Goal: Task Accomplishment & Management: Manage account settings

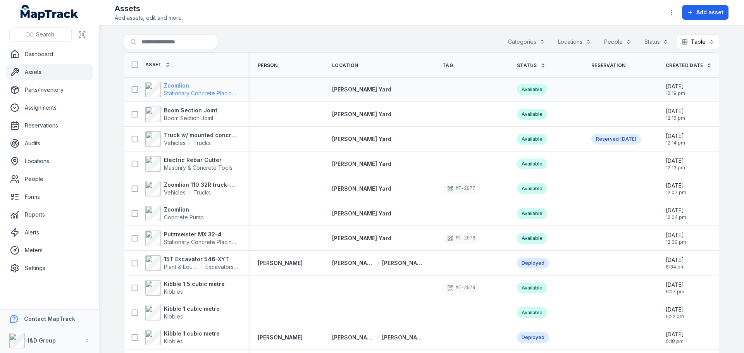
click at [179, 86] on strong "Zoomlion" at bounding box center [201, 86] width 75 height 8
click at [519, 90] on div "Available" at bounding box center [532, 89] width 30 height 11
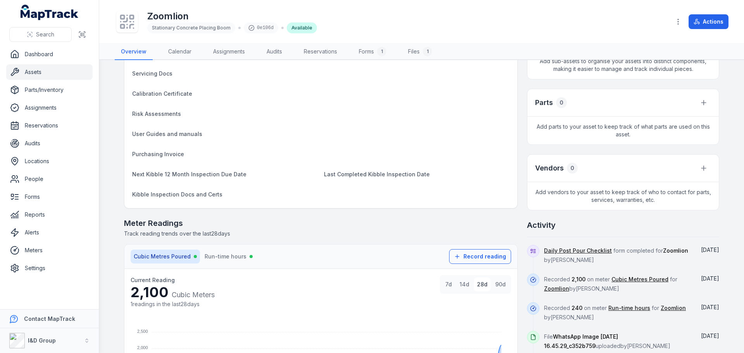
scroll to position [116, 0]
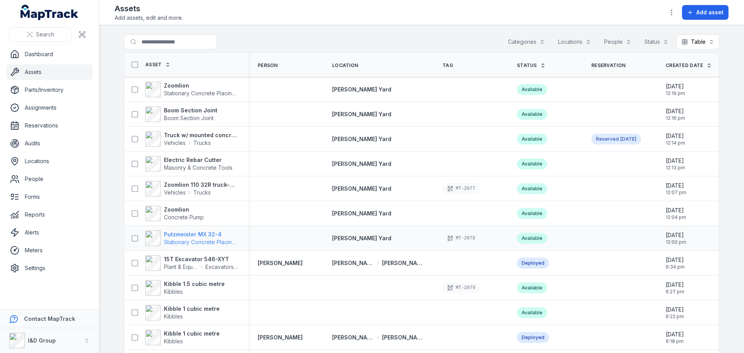
click at [200, 237] on strong "Putzmeister MX 32-4" at bounding box center [201, 235] width 75 height 8
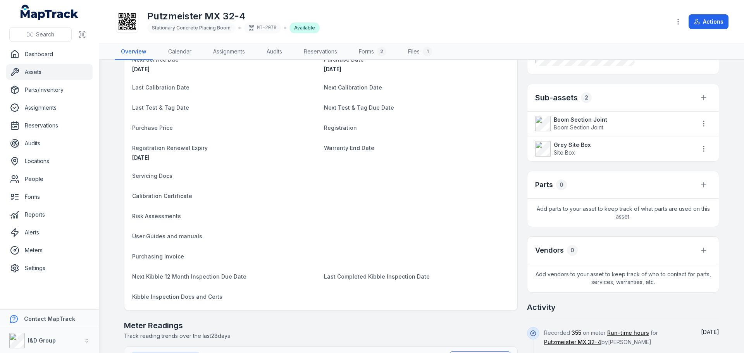
scroll to position [39, 0]
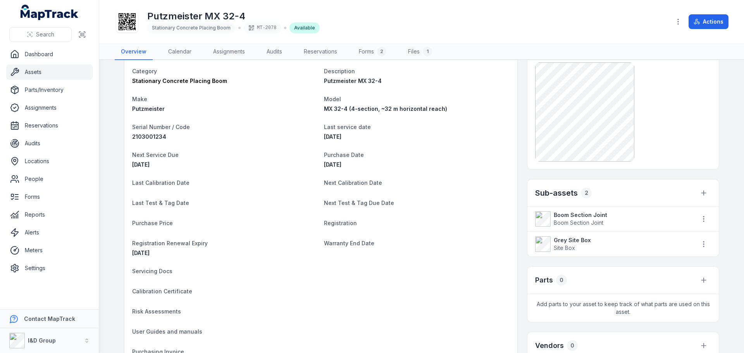
click at [558, 242] on strong "Grey Site Box" at bounding box center [621, 240] width 135 height 8
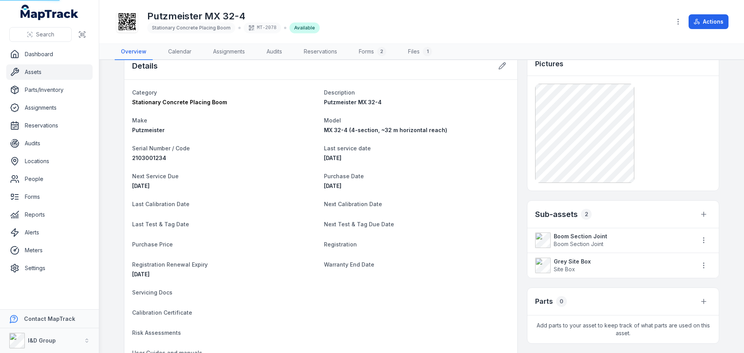
scroll to position [0, 0]
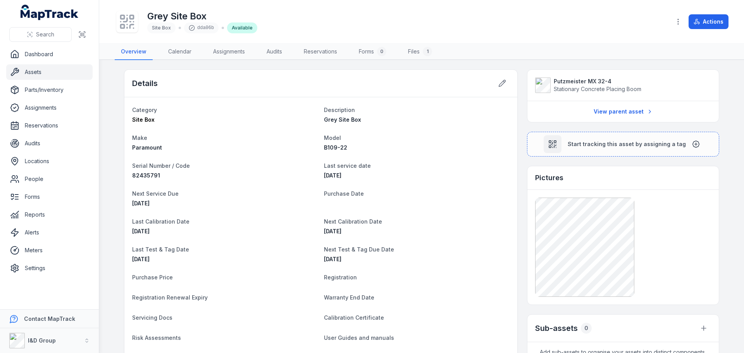
click at [571, 88] on span "Stationary Concrete Placing Boom" at bounding box center [598, 89] width 88 height 7
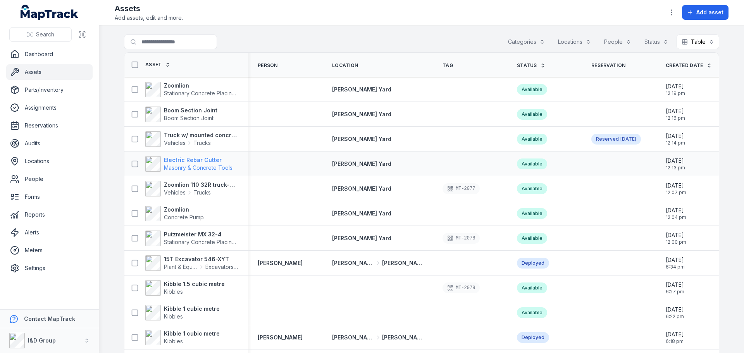
click at [182, 157] on strong "Electric Rebar Cutter" at bounding box center [198, 160] width 69 height 8
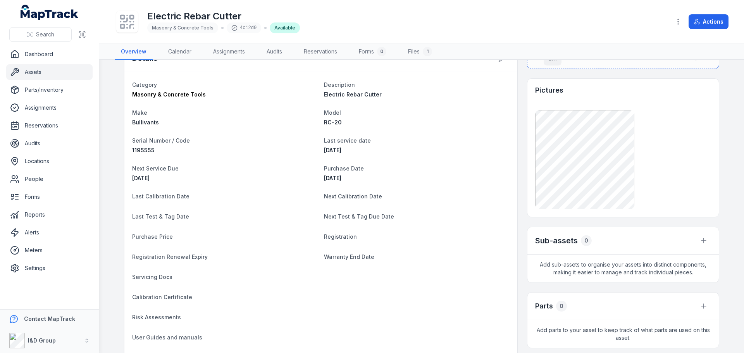
scroll to position [39, 0]
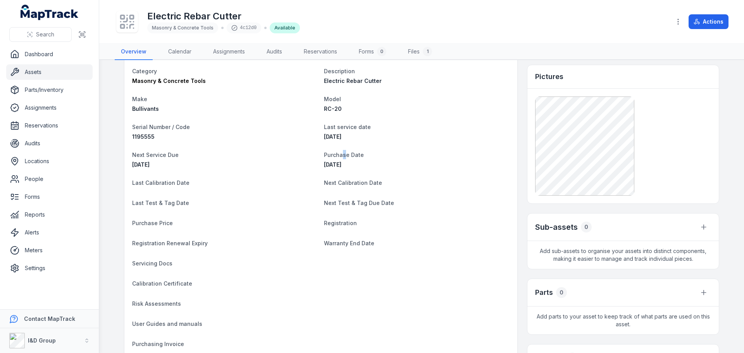
drag, startPoint x: 338, startPoint y: 155, endPoint x: 343, endPoint y: 155, distance: 4.7
click at [343, 155] on span "Purchase Date" at bounding box center [344, 155] width 40 height 7
drag, startPoint x: 156, startPoint y: 168, endPoint x: 132, endPoint y: 166, distance: 24.6
click at [132, 166] on dl "Category Masonry & Concrete Tools Description Electric Rebar Cutter Make Bulliv…" at bounding box center [321, 228] width 378 height 324
drag, startPoint x: 140, startPoint y: 124, endPoint x: 165, endPoint y: 132, distance: 25.9
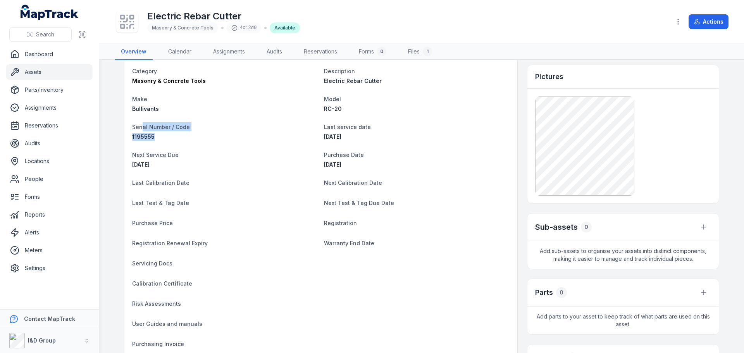
click at [165, 132] on div "Serial Number / Code 1195555" at bounding box center [225, 131] width 186 height 19
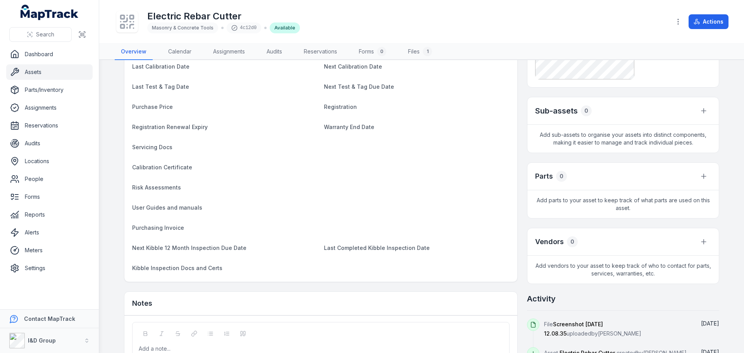
scroll to position [116, 0]
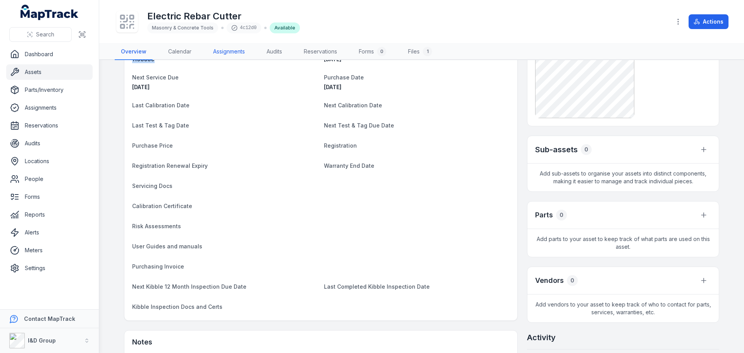
click at [237, 55] on link "Assignments" at bounding box center [229, 52] width 44 height 16
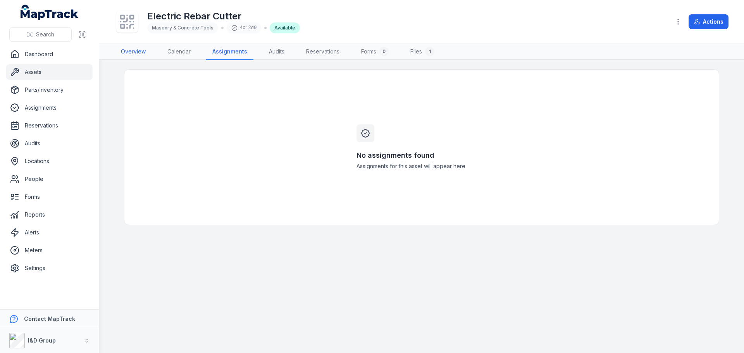
click at [124, 52] on link "Overview" at bounding box center [133, 52] width 37 height 16
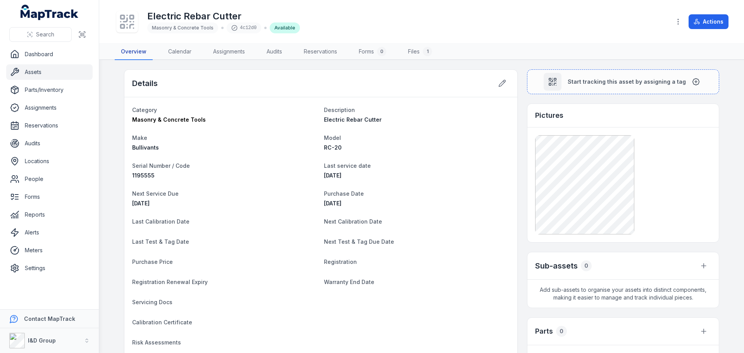
scroll to position [217, 0]
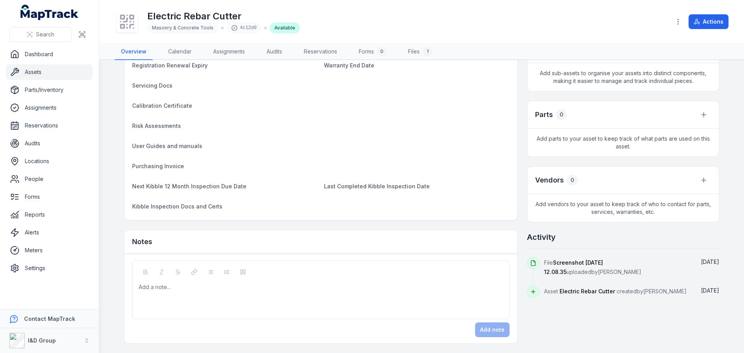
click at [183, 269] on div at bounding box center [321, 287] width 364 height 8
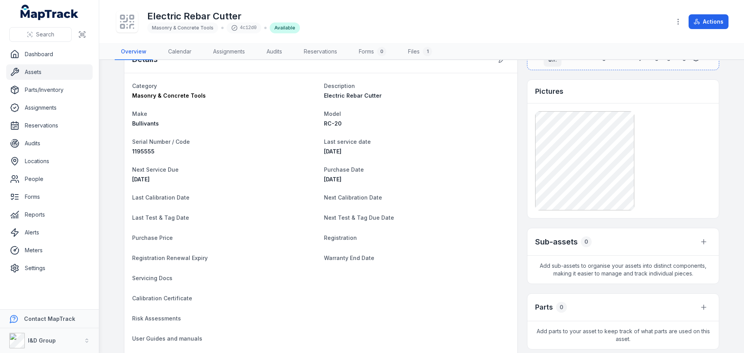
scroll to position [0, 0]
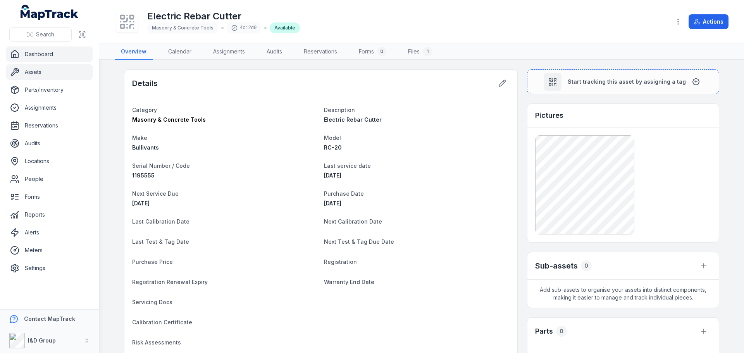
click at [34, 59] on link "Dashboard" at bounding box center [49, 55] width 86 height 16
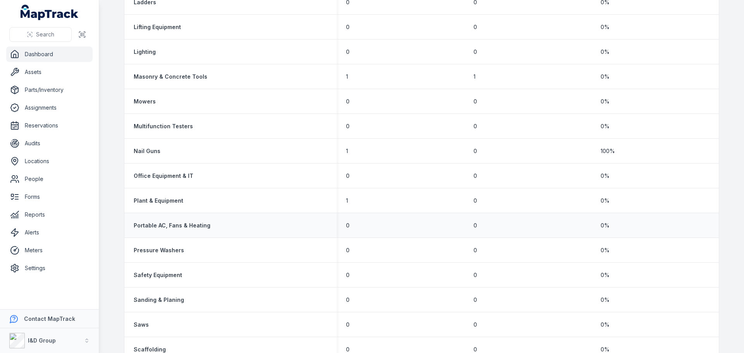
scroll to position [1047, 0]
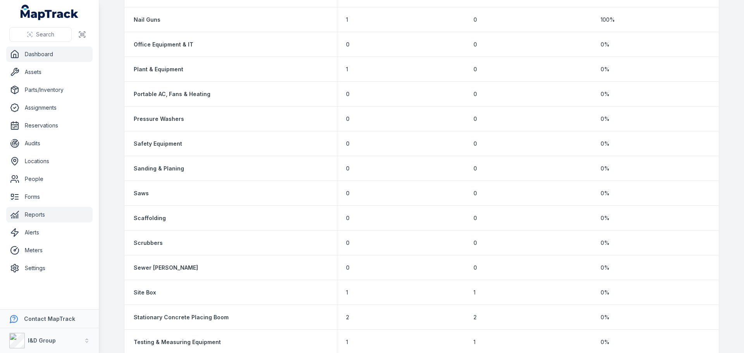
click at [53, 213] on link "Reports" at bounding box center [49, 215] width 86 height 16
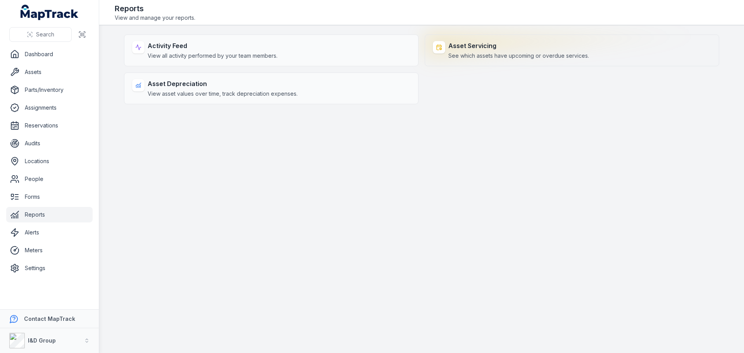
click at [499, 40] on div "Asset Servicing See which assets have upcoming or overdue services." at bounding box center [572, 51] width 295 height 32
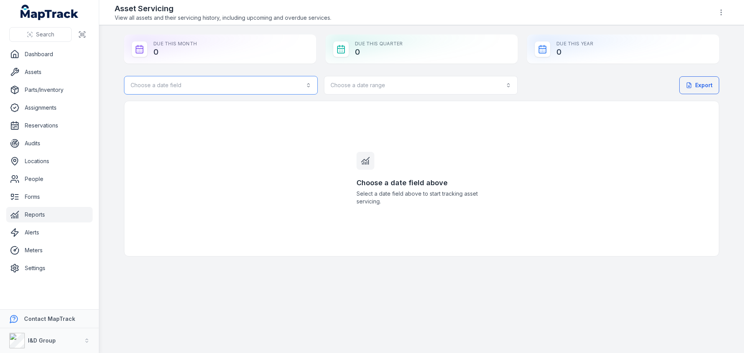
click at [224, 82] on button "Choose a date field" at bounding box center [221, 85] width 194 height 19
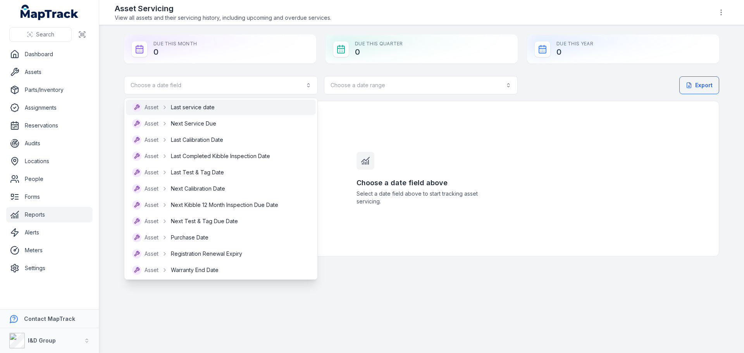
click at [229, 110] on div "Asset Last service date" at bounding box center [221, 107] width 178 height 9
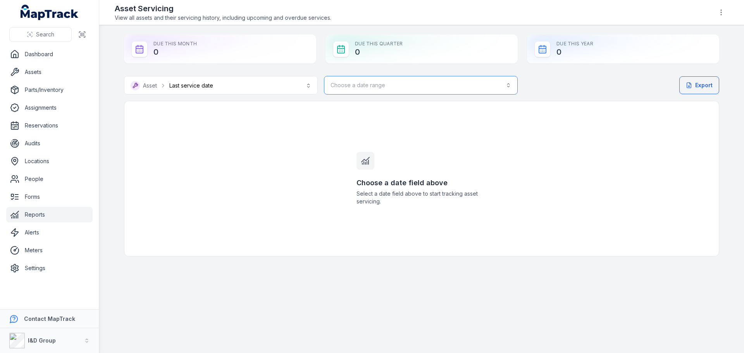
click at [434, 85] on button "Choose a date range" at bounding box center [421, 85] width 194 height 19
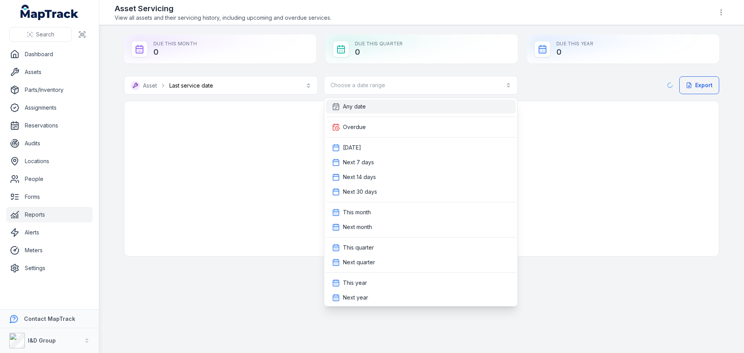
click at [407, 108] on div "Any date" at bounding box center [421, 107] width 178 height 8
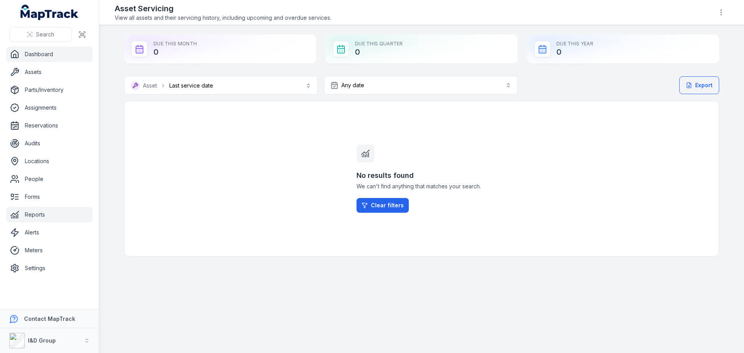
click at [22, 52] on link "Dashboard" at bounding box center [49, 55] width 86 height 16
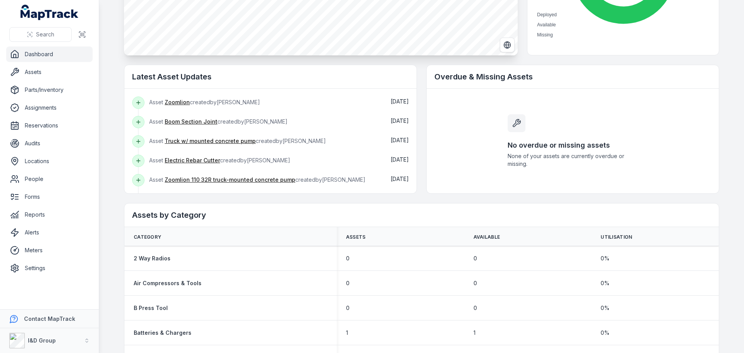
scroll to position [78, 0]
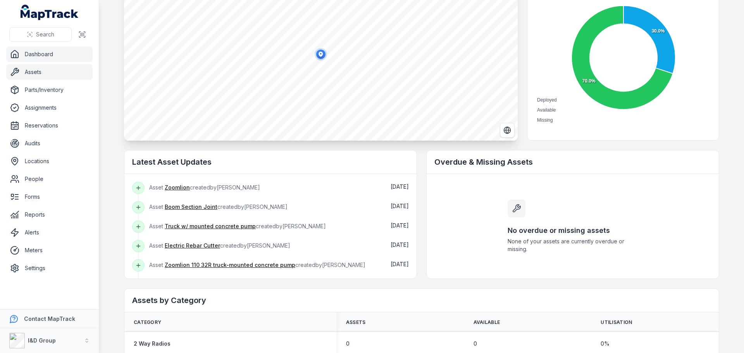
click at [50, 71] on link "Assets" at bounding box center [49, 72] width 86 height 16
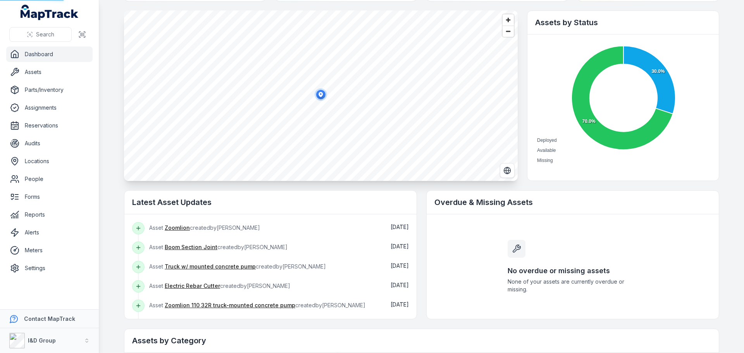
scroll to position [0, 0]
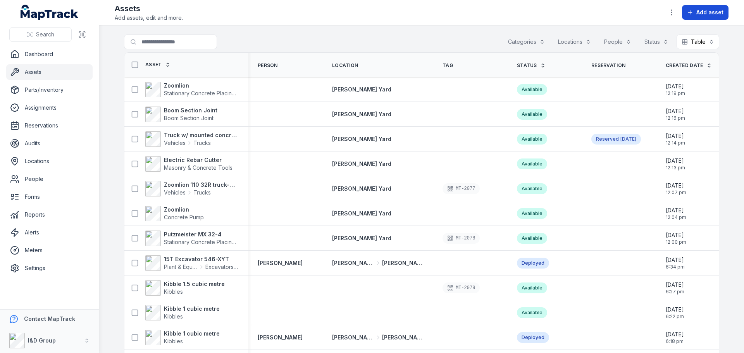
click at [595, 7] on button "Add asset" at bounding box center [705, 12] width 47 height 15
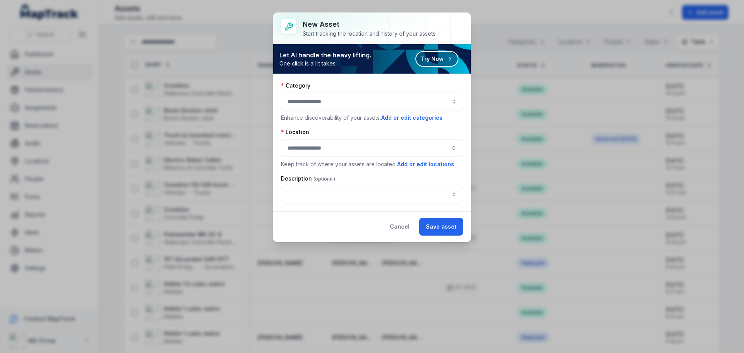
click at [316, 97] on div at bounding box center [372, 102] width 182 height 18
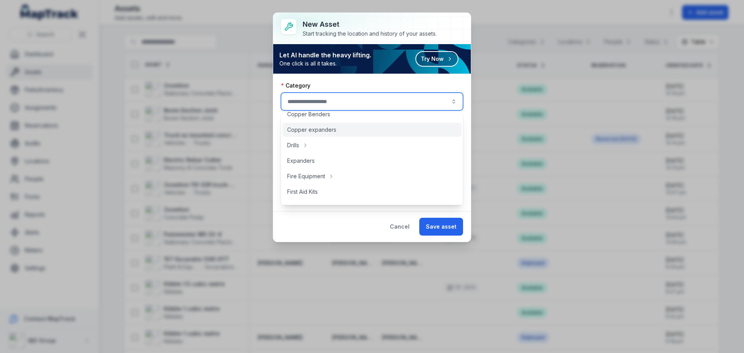
scroll to position [78, 0]
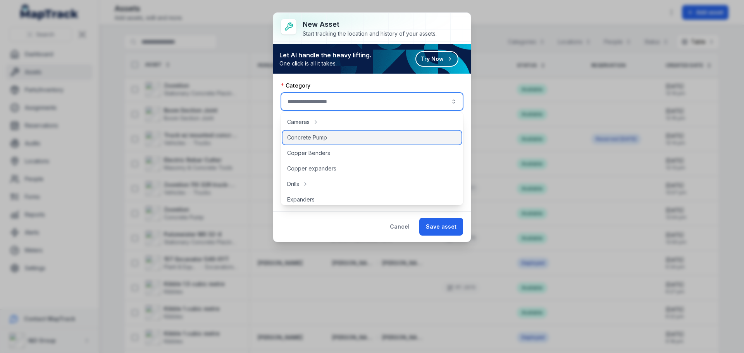
click at [351, 136] on div "Concrete Pump" at bounding box center [372, 138] width 179 height 14
type input "**********"
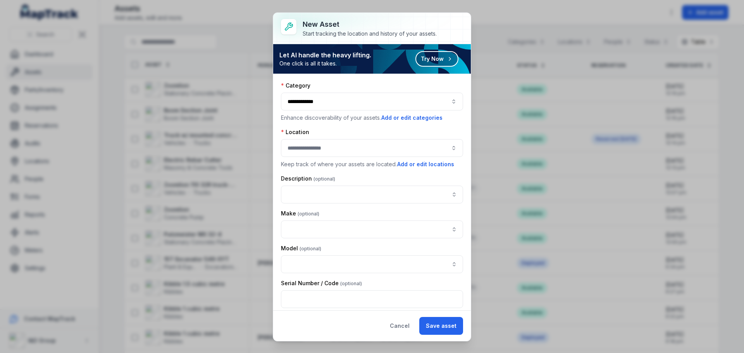
click at [361, 105] on div "**********" at bounding box center [372, 102] width 182 height 18
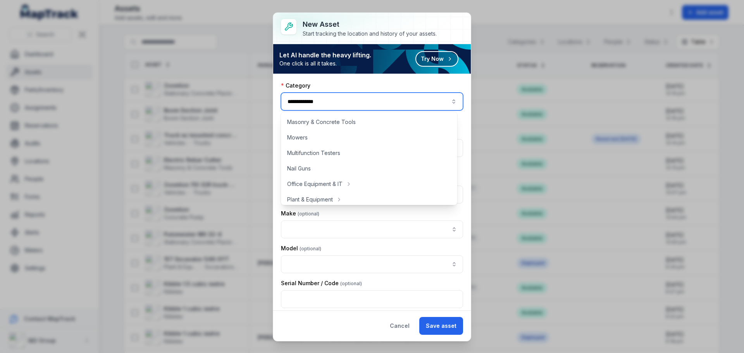
scroll to position [155, 0]
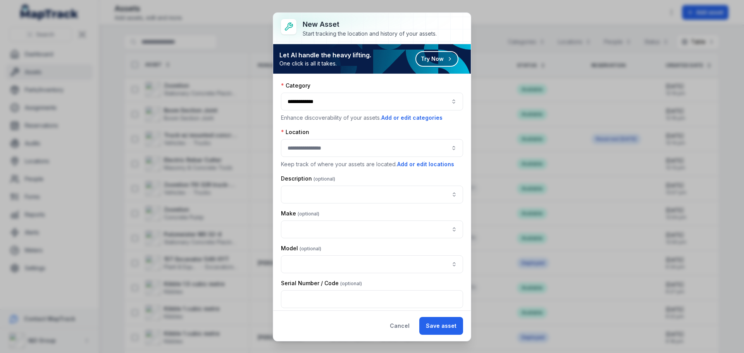
click at [514, 19] on div "**********" at bounding box center [372, 176] width 744 height 353
click at [392, 147] on div at bounding box center [372, 148] width 182 height 18
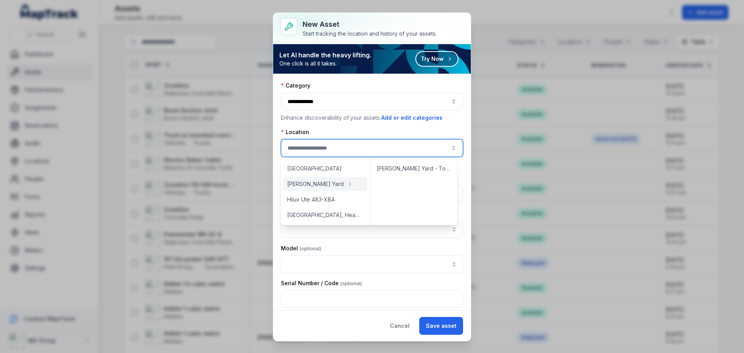
click at [374, 134] on div "Location" at bounding box center [372, 132] width 182 height 8
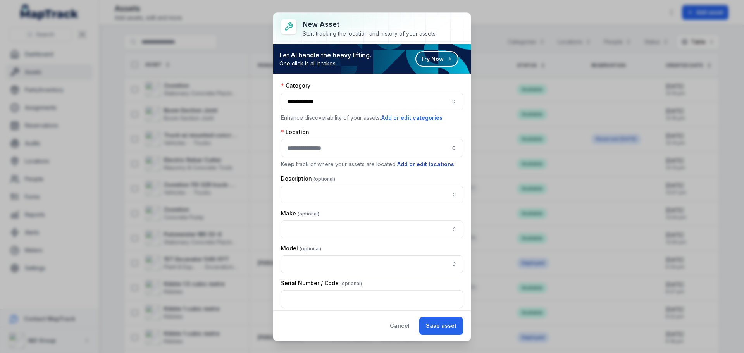
click at [421, 164] on button "Add or edit locations" at bounding box center [426, 164] width 58 height 9
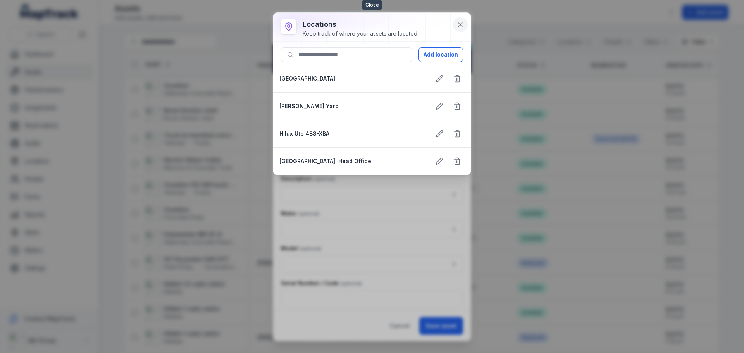
click at [462, 23] on icon at bounding box center [461, 25] width 4 height 4
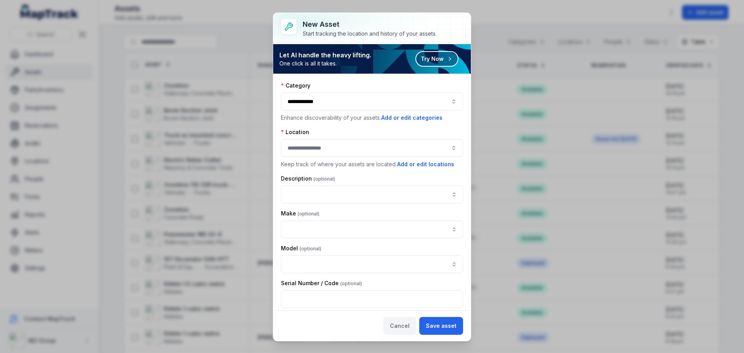
click at [411, 269] on button "Cancel" at bounding box center [399, 326] width 33 height 18
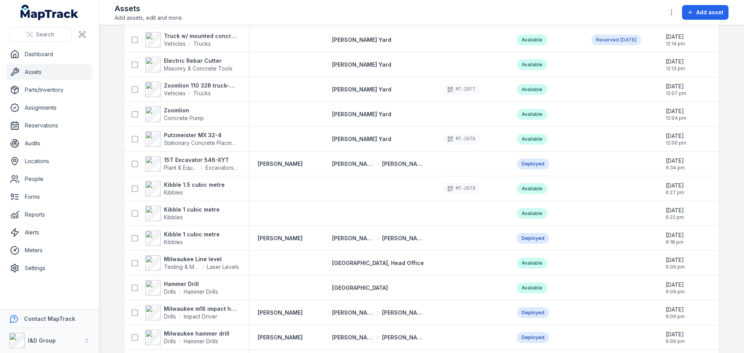
scroll to position [0, 0]
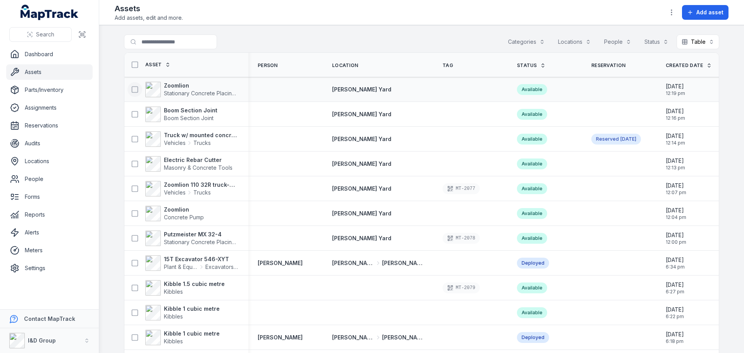
click at [134, 91] on icon at bounding box center [135, 90] width 8 height 8
click at [133, 89] on icon at bounding box center [135, 90] width 8 height 8
click at [193, 43] on input "Search for assets" at bounding box center [186, 42] width 124 height 15
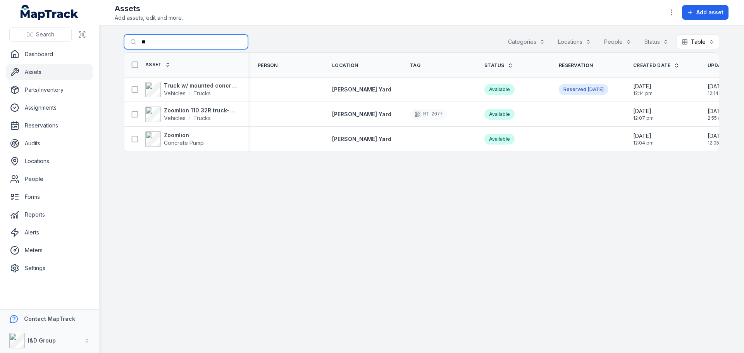
type input "*"
click at [301, 258] on main "Search for assets Categories Locations People Status Table ***** Asset Person L…" at bounding box center [421, 189] width 645 height 328
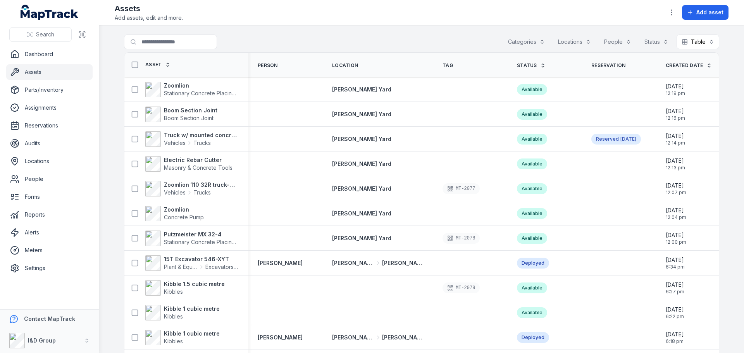
click at [236, 22] on header "Toggle Navigation Assets Add assets, edit and more. Add asset" at bounding box center [421, 12] width 645 height 25
drag, startPoint x: 58, startPoint y: 55, endPoint x: 59, endPoint y: 60, distance: 4.7
click at [58, 55] on link "Dashboard" at bounding box center [49, 55] width 86 height 16
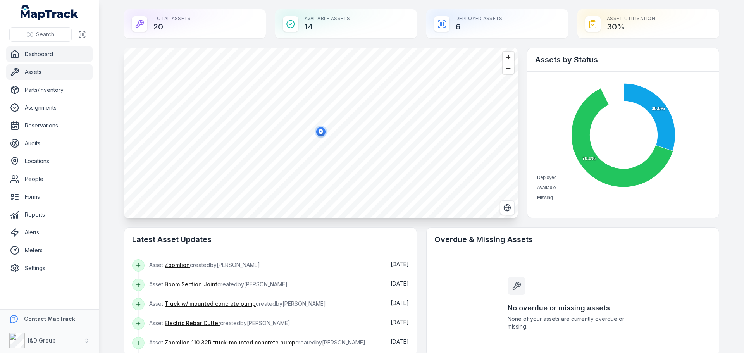
click at [54, 72] on link "Assets" at bounding box center [49, 72] width 86 height 16
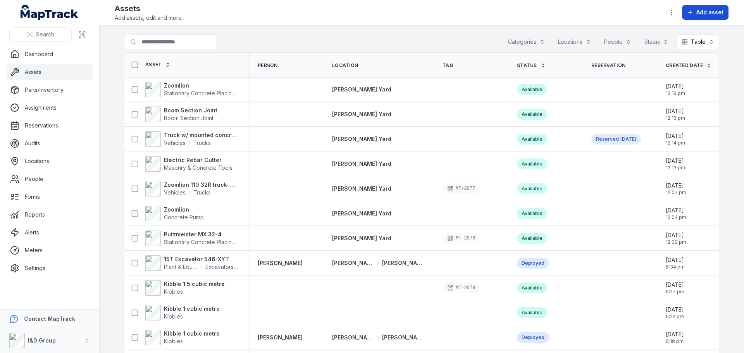
click at [595, 16] on span "Add asset" at bounding box center [710, 13] width 27 height 8
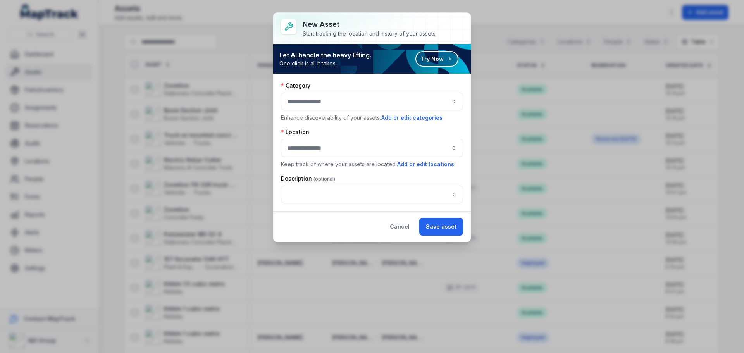
click at [328, 97] on div at bounding box center [372, 102] width 182 height 18
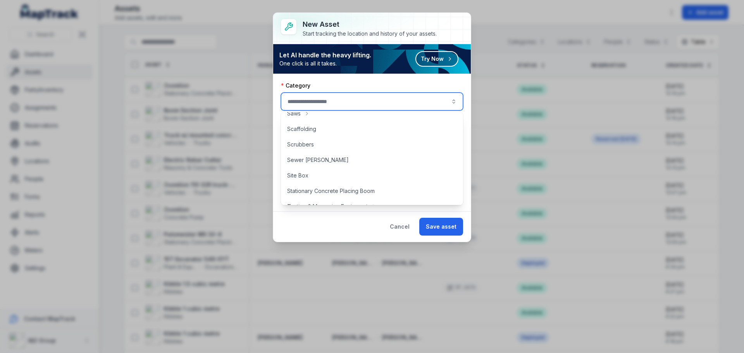
scroll to position [540, 0]
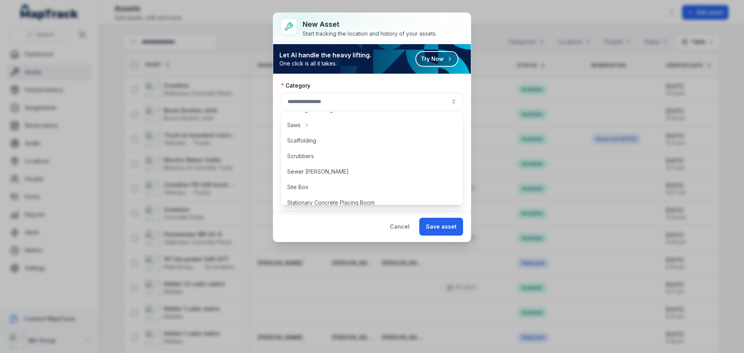
click at [349, 227] on div "Cancel Save asset" at bounding box center [372, 226] width 198 height 31
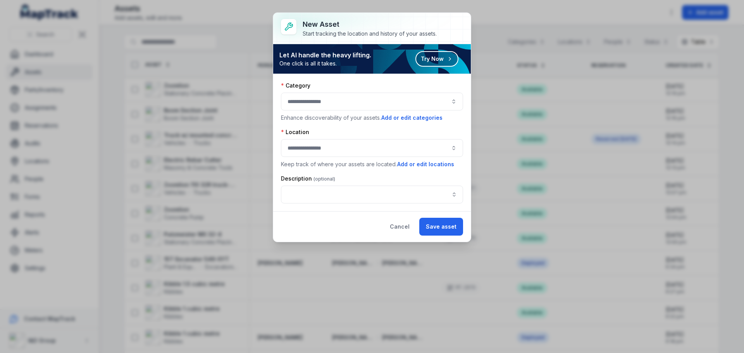
click at [388, 143] on div at bounding box center [372, 148] width 182 height 18
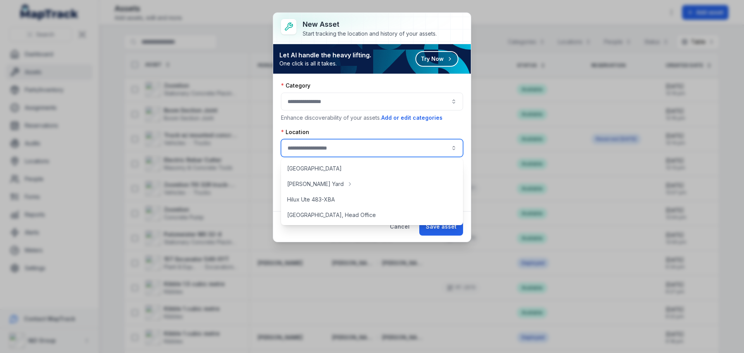
click at [345, 235] on div "Cancel Save asset" at bounding box center [372, 226] width 198 height 31
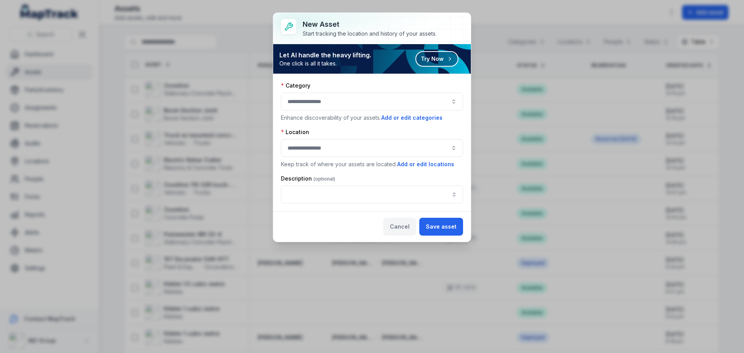
click at [397, 224] on button "Cancel" at bounding box center [399, 227] width 33 height 18
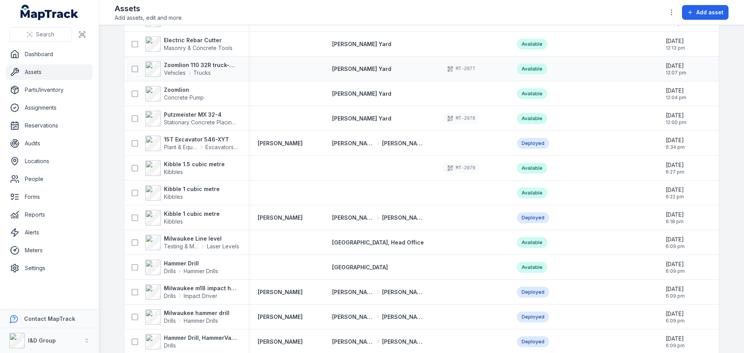
scroll to position [0, 0]
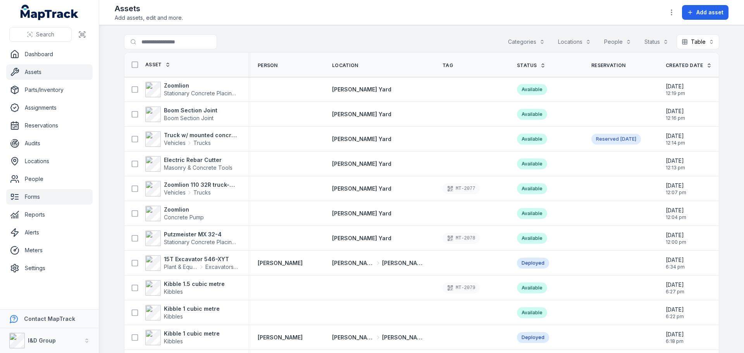
click at [43, 194] on link "Forms" at bounding box center [49, 197] width 86 height 16
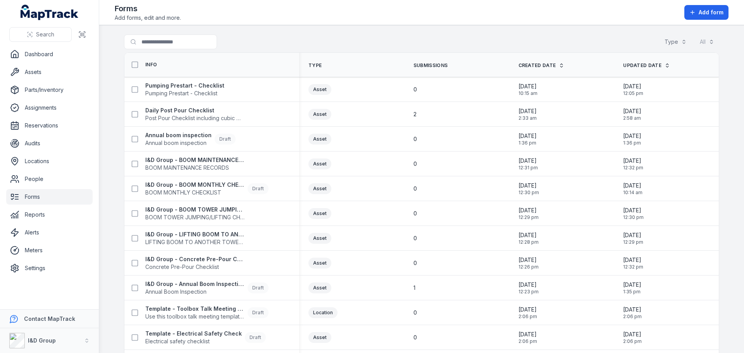
click at [267, 36] on div "Search for forms Type All" at bounding box center [421, 44] width 595 height 18
click at [53, 177] on link "People" at bounding box center [49, 179] width 86 height 16
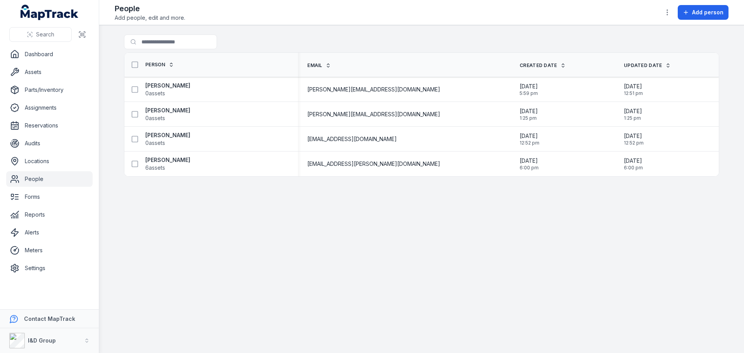
click at [270, 237] on main "Search for people Person Email Created Date Updated Date [PERSON_NAME] 0 assets…" at bounding box center [421, 189] width 645 height 328
click at [361, 237] on main "Search for people Person Email Created Date Updated Date [PERSON_NAME] 0 assets…" at bounding box center [421, 189] width 645 height 328
click at [50, 202] on link "Forms" at bounding box center [49, 197] width 86 height 16
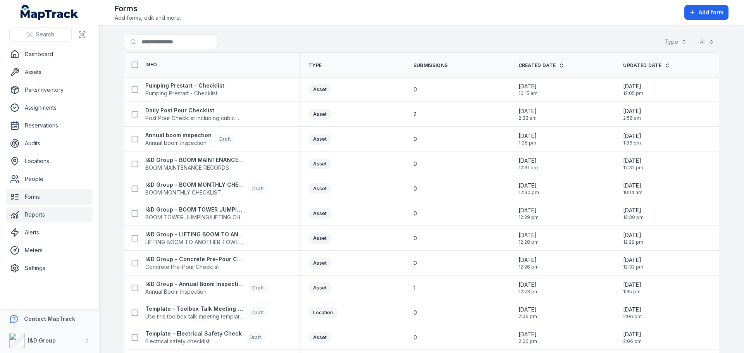
click at [29, 212] on link "Reports" at bounding box center [49, 215] width 86 height 16
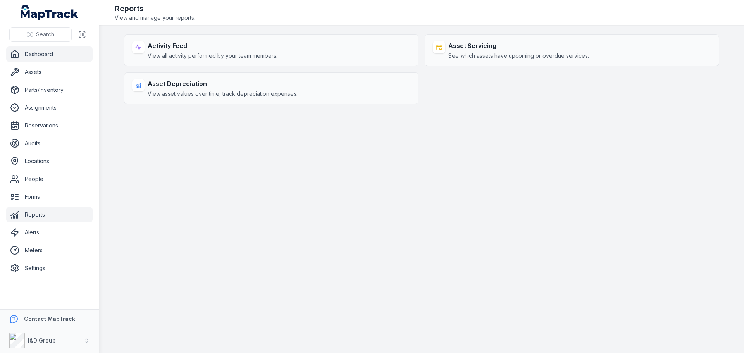
click at [49, 61] on link "Dashboard" at bounding box center [49, 55] width 86 height 16
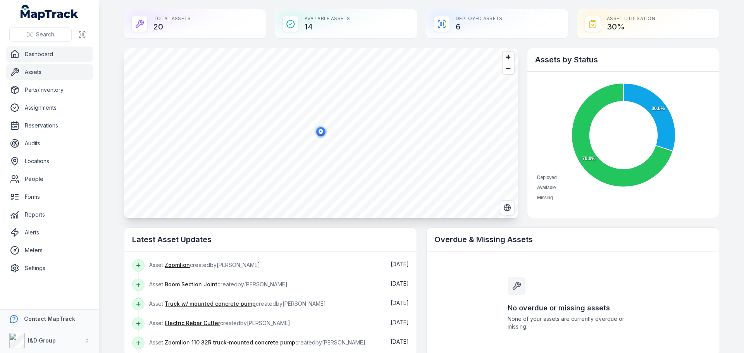
click at [50, 78] on link "Assets" at bounding box center [49, 72] width 86 height 16
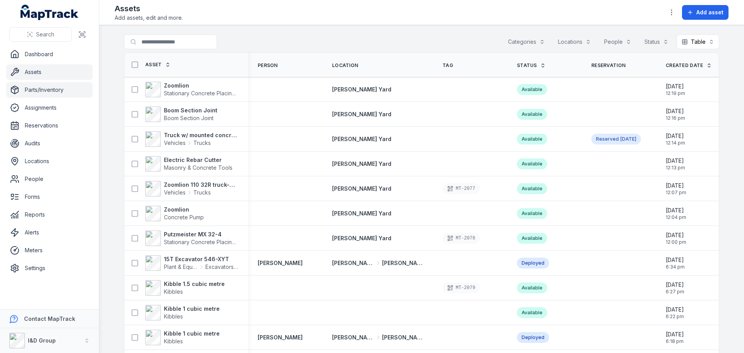
click at [52, 92] on link "Parts/Inventory" at bounding box center [49, 90] width 86 height 16
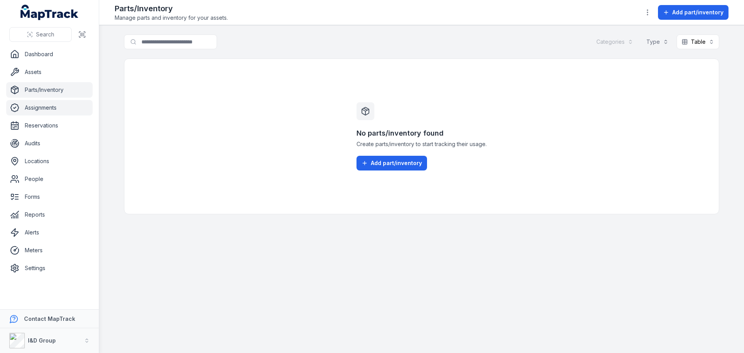
click at [47, 109] on link "Assignments" at bounding box center [49, 108] width 86 height 16
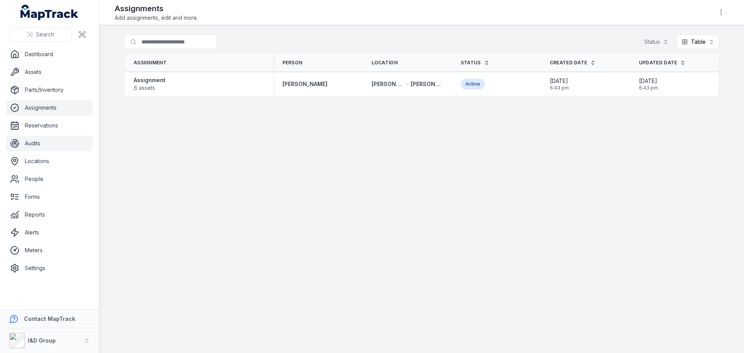
click at [46, 142] on link "Audits" at bounding box center [49, 144] width 86 height 16
click at [48, 160] on link "Locations" at bounding box center [49, 162] width 86 height 16
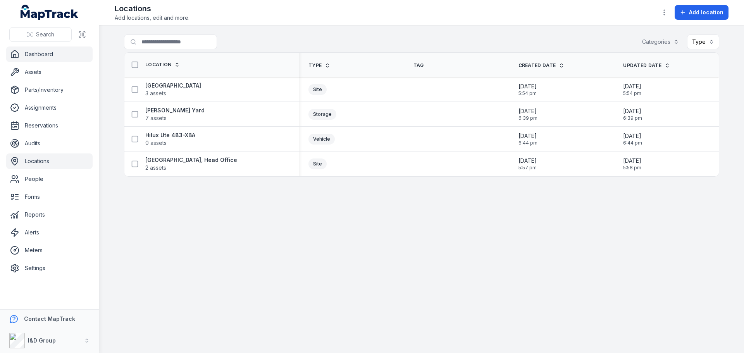
click at [39, 53] on link "Dashboard" at bounding box center [49, 55] width 86 height 16
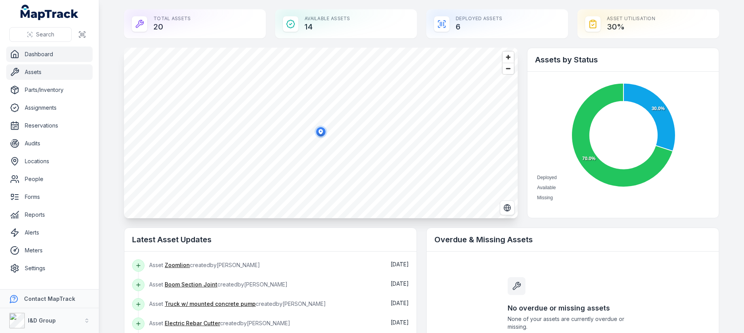
click at [25, 72] on link "Assets" at bounding box center [49, 72] width 86 height 16
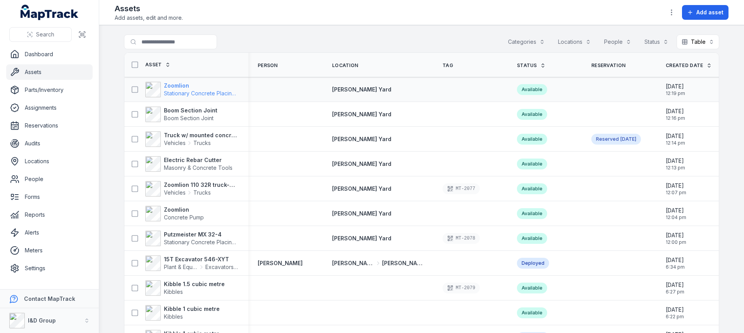
click at [182, 92] on span "Stationary Concrete Placing Boom" at bounding box center [208, 93] width 88 height 7
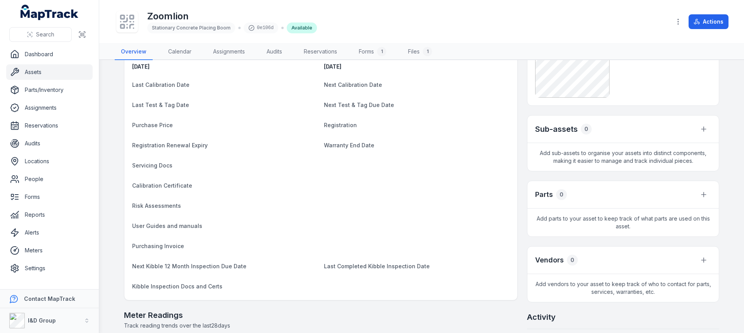
scroll to position [155, 0]
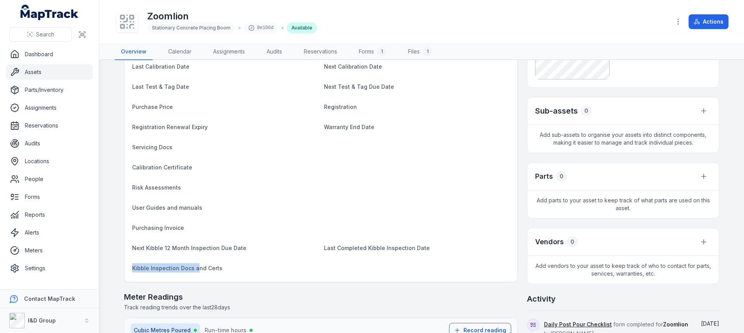
drag, startPoint x: 193, startPoint y: 267, endPoint x: 131, endPoint y: 267, distance: 61.6
click at [132, 267] on span "Kibble Inspection Docs and Certs" at bounding box center [177, 268] width 90 height 7
click at [136, 246] on span "Next Kibble 12 Month Inspection Due Date" at bounding box center [189, 248] width 114 height 7
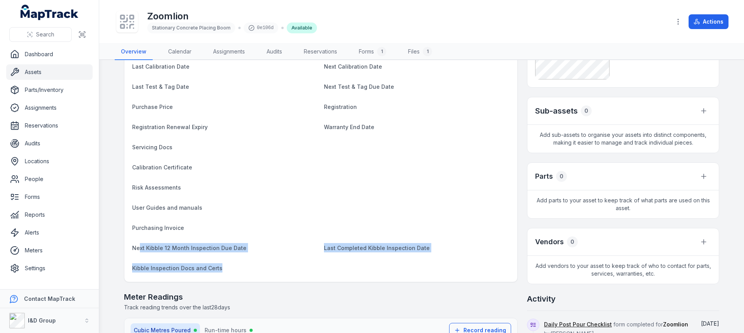
drag, startPoint x: 136, startPoint y: 247, endPoint x: 238, endPoint y: 266, distance: 103.3
click at [238, 266] on dl "Category Stationary Concrete Placing Boom Description Zoomlion Make Zoomlion Mo…" at bounding box center [321, 112] width 378 height 324
drag, startPoint x: 212, startPoint y: 268, endPoint x: 241, endPoint y: 287, distance: 34.4
click at [212, 268] on span "Kibble Inspection Docs and Certs" at bounding box center [177, 268] width 90 height 7
click at [278, 269] on div "Category Stationary Concrete Placing Boom Description Zoomlion Make Zoomlion Mo…" at bounding box center [320, 112] width 393 height 340
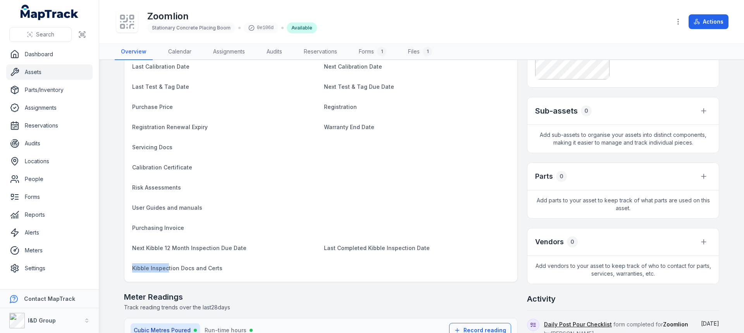
drag, startPoint x: 164, startPoint y: 271, endPoint x: 121, endPoint y: 255, distance: 45.0
click at [128, 260] on div "Category Stationary Concrete Placing Boom Description Zoomlion Make Zoomlion Mo…" at bounding box center [320, 112] width 393 height 340
drag, startPoint x: 131, startPoint y: 247, endPoint x: 211, endPoint y: 247, distance: 79.5
click at [211, 247] on span "Next Kibble 12 Month Inspection Due Date" at bounding box center [189, 248] width 114 height 7
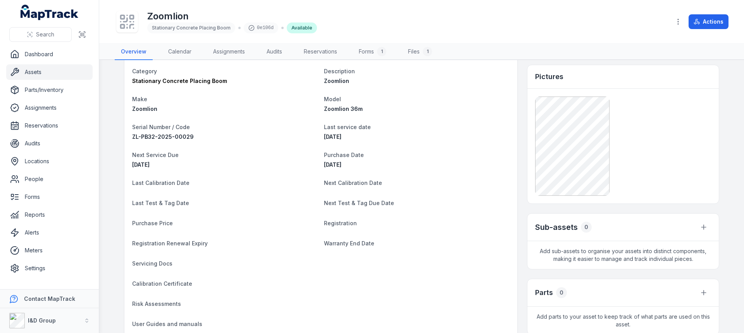
scroll to position [116, 0]
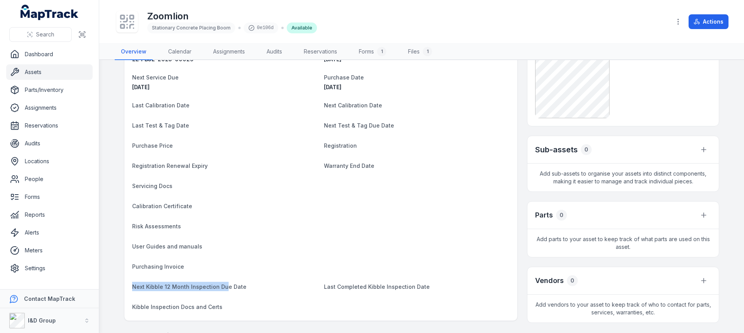
drag, startPoint x: 162, startPoint y: 287, endPoint x: 131, endPoint y: 287, distance: 31.4
click at [132, 269] on span "Next Kibble 12 Month Inspection Due Date" at bounding box center [189, 286] width 114 height 7
click at [192, 269] on span "Next Kibble 12 Month Inspection Due Date" at bounding box center [189, 286] width 114 height 7
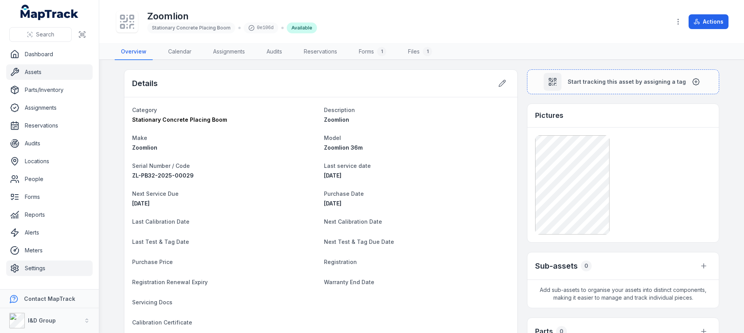
click at [47, 269] on link "Settings" at bounding box center [49, 269] width 86 height 16
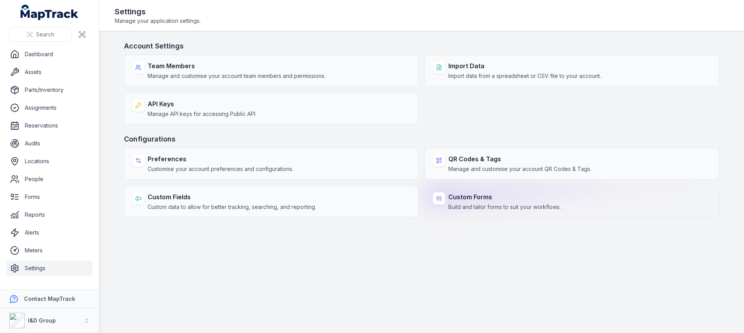
click at [481, 193] on strong "Custom Forms" at bounding box center [505, 196] width 112 height 9
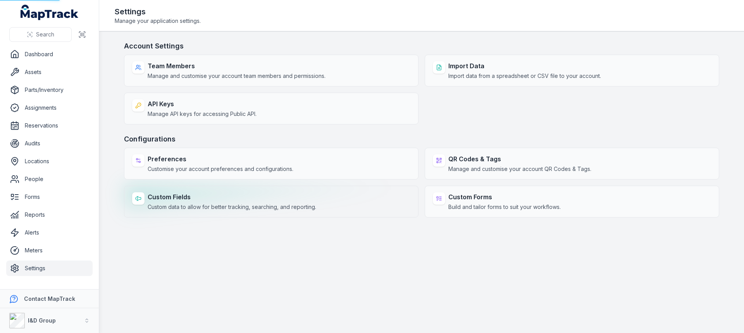
click at [160, 198] on strong "Custom Fields" at bounding box center [232, 196] width 169 height 9
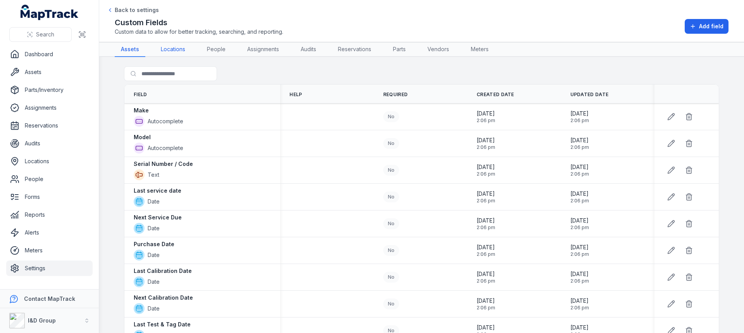
click at [171, 49] on link "Locations" at bounding box center [173, 49] width 37 height 15
click at [218, 47] on link "People" at bounding box center [216, 49] width 31 height 15
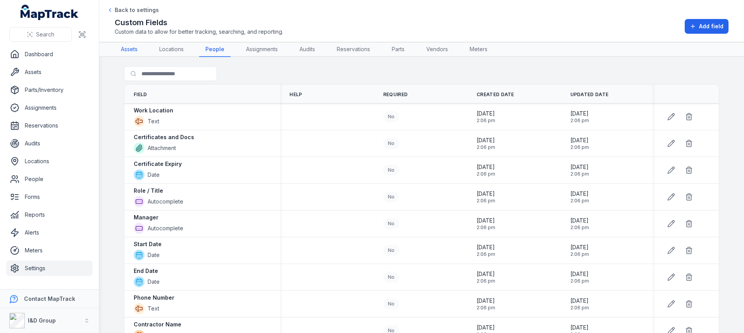
click at [126, 52] on link "Assets" at bounding box center [129, 49] width 29 height 15
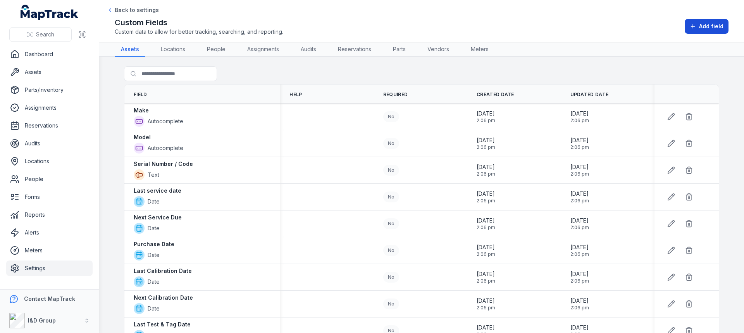
click at [595, 27] on button "Add field" at bounding box center [707, 26] width 44 height 15
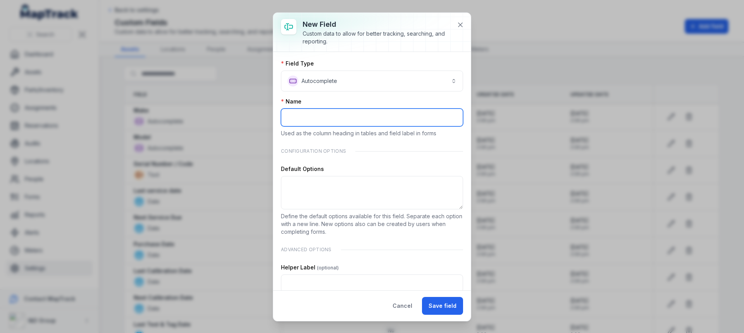
click at [326, 119] on input ":rht:-form-item-label" at bounding box center [372, 118] width 182 height 18
click at [333, 117] on input ":rht:-form-item-label" at bounding box center [372, 118] width 182 height 18
click at [342, 88] on button "**********" at bounding box center [372, 81] width 182 height 21
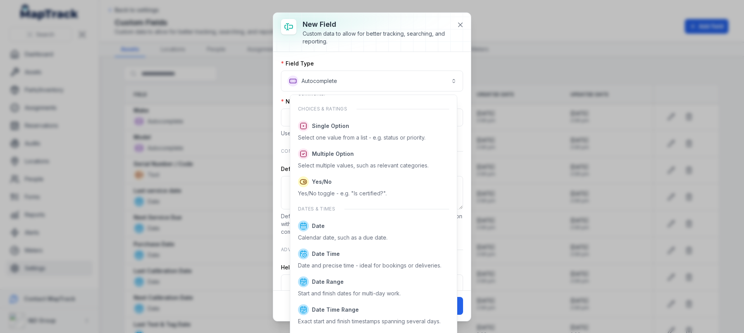
scroll to position [99, 0]
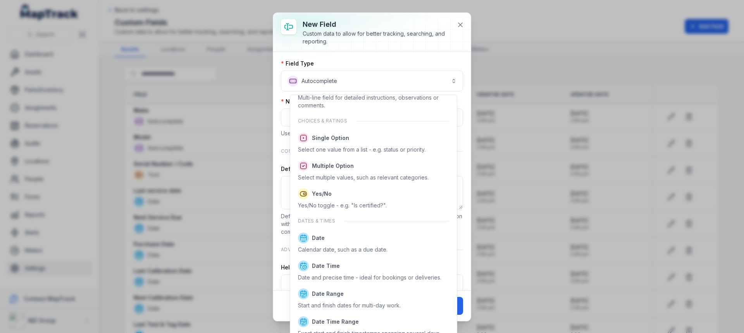
click at [508, 16] on div "**********" at bounding box center [372, 166] width 744 height 333
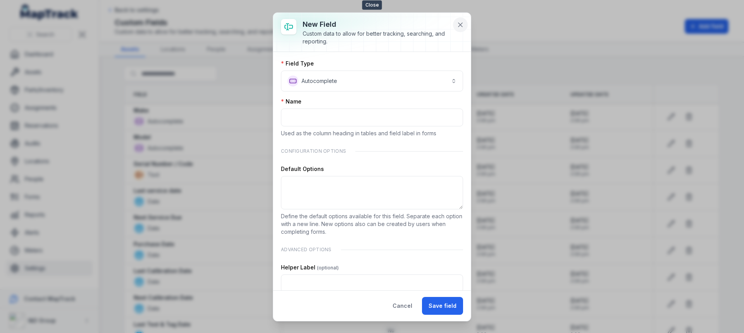
click at [462, 27] on icon at bounding box center [461, 25] width 8 height 8
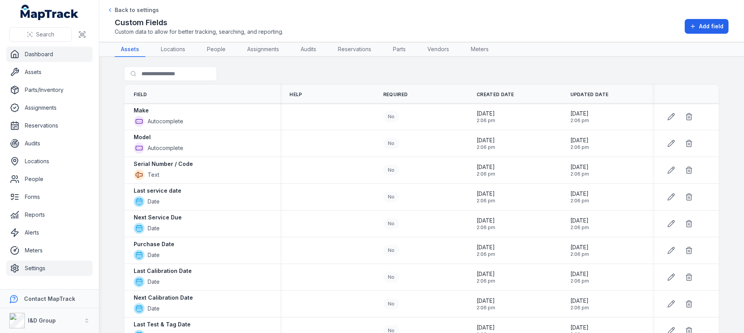
click at [35, 52] on link "Dashboard" at bounding box center [49, 55] width 86 height 16
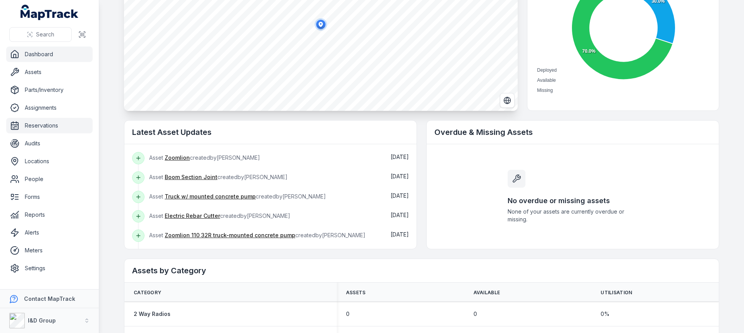
scroll to position [116, 0]
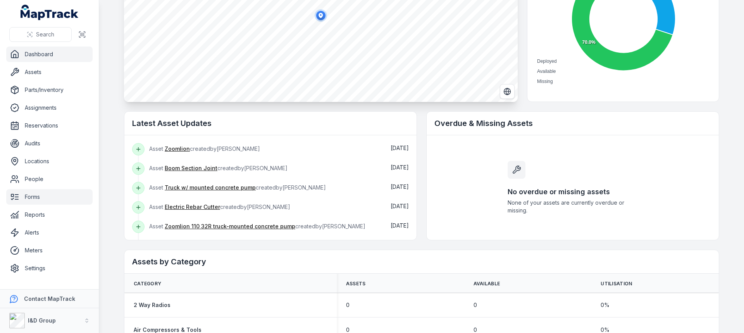
click at [35, 195] on link "Forms" at bounding box center [49, 197] width 86 height 16
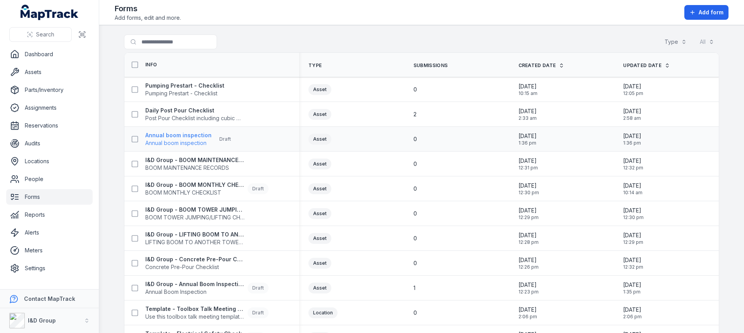
click at [173, 136] on strong "Annual boom inspection" at bounding box center [178, 135] width 66 height 8
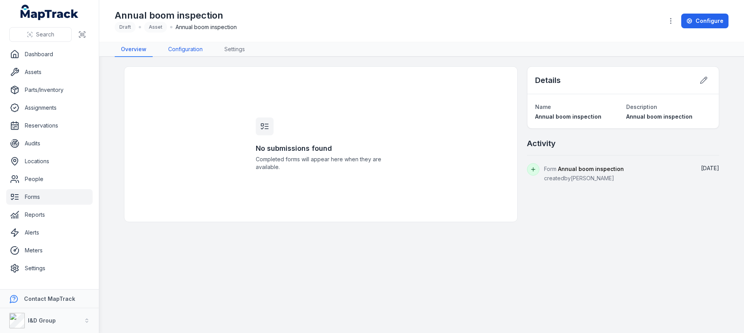
click at [184, 47] on link "Configuration" at bounding box center [185, 49] width 47 height 15
click at [65, 193] on link "Forms" at bounding box center [49, 197] width 86 height 16
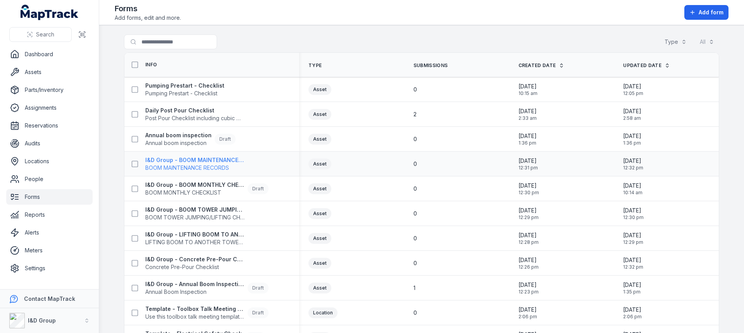
click at [165, 162] on strong "I&D Group - BOOM MAINTENANCE RECORDS" at bounding box center [194, 160] width 99 height 8
click at [175, 134] on strong "Annual boom inspection" at bounding box center [178, 135] width 66 height 8
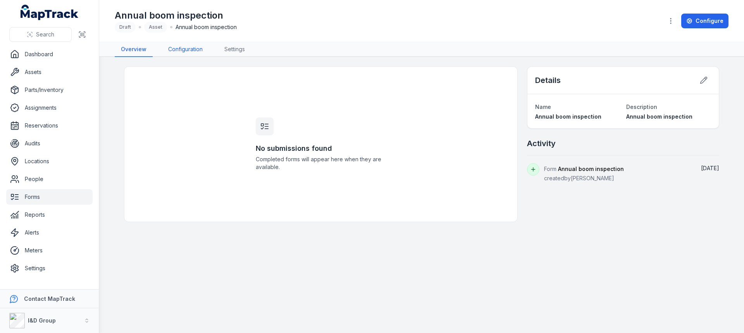
click at [179, 48] on link "Configuration" at bounding box center [185, 49] width 47 height 15
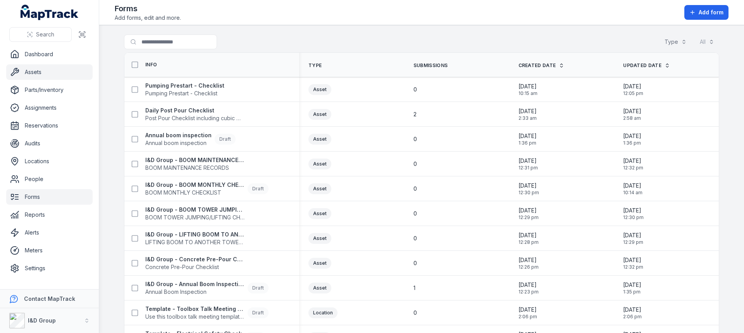
click at [49, 72] on link "Assets" at bounding box center [49, 72] width 86 height 16
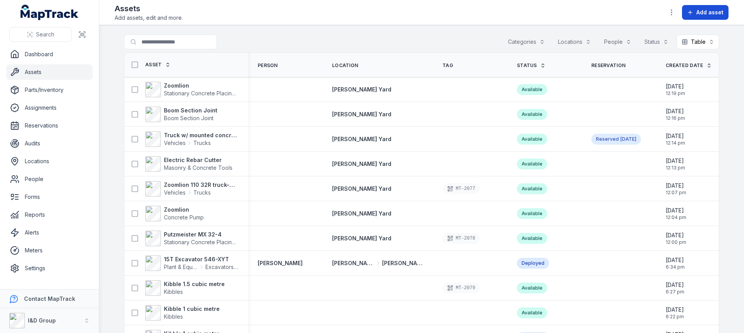
click at [595, 16] on span "Add asset" at bounding box center [710, 13] width 27 height 8
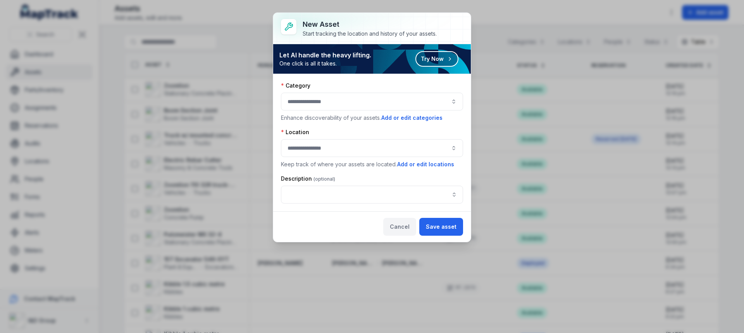
click at [402, 226] on button "Cancel" at bounding box center [399, 227] width 33 height 18
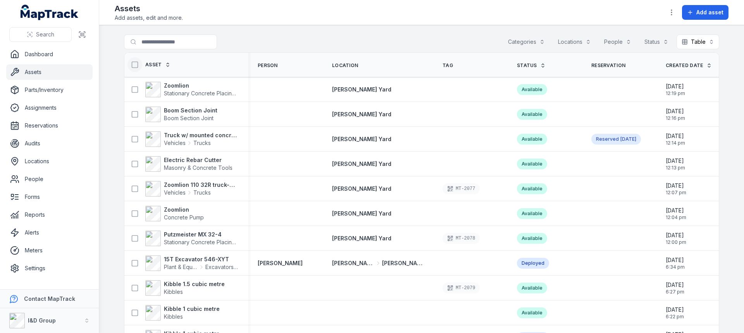
click at [133, 64] on icon at bounding box center [135, 65] width 8 height 8
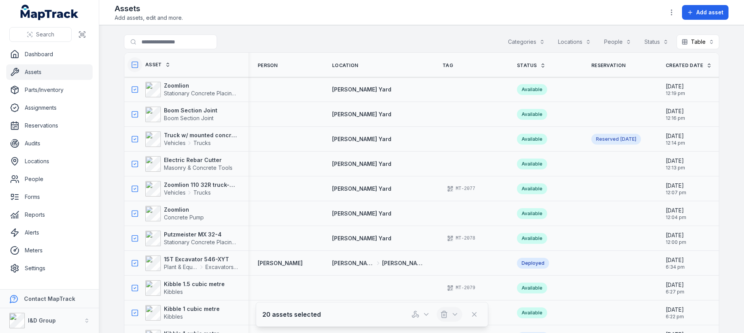
click at [445, 269] on line "button" at bounding box center [445, 315] width 0 height 2
click at [440, 269] on div "Archive" at bounding box center [449, 294] width 87 height 14
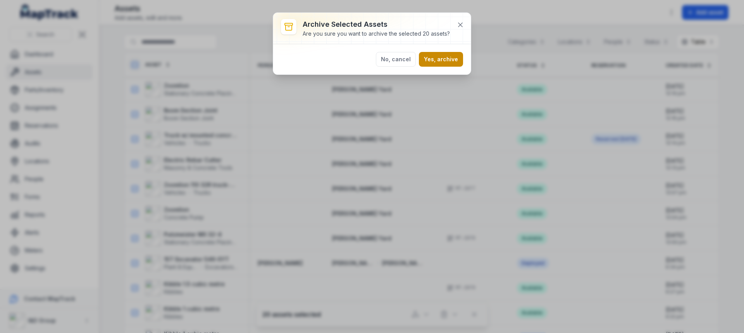
click at [444, 57] on button "Yes, archive" at bounding box center [441, 59] width 44 height 15
